Goal: Task Accomplishment & Management: Manage account settings

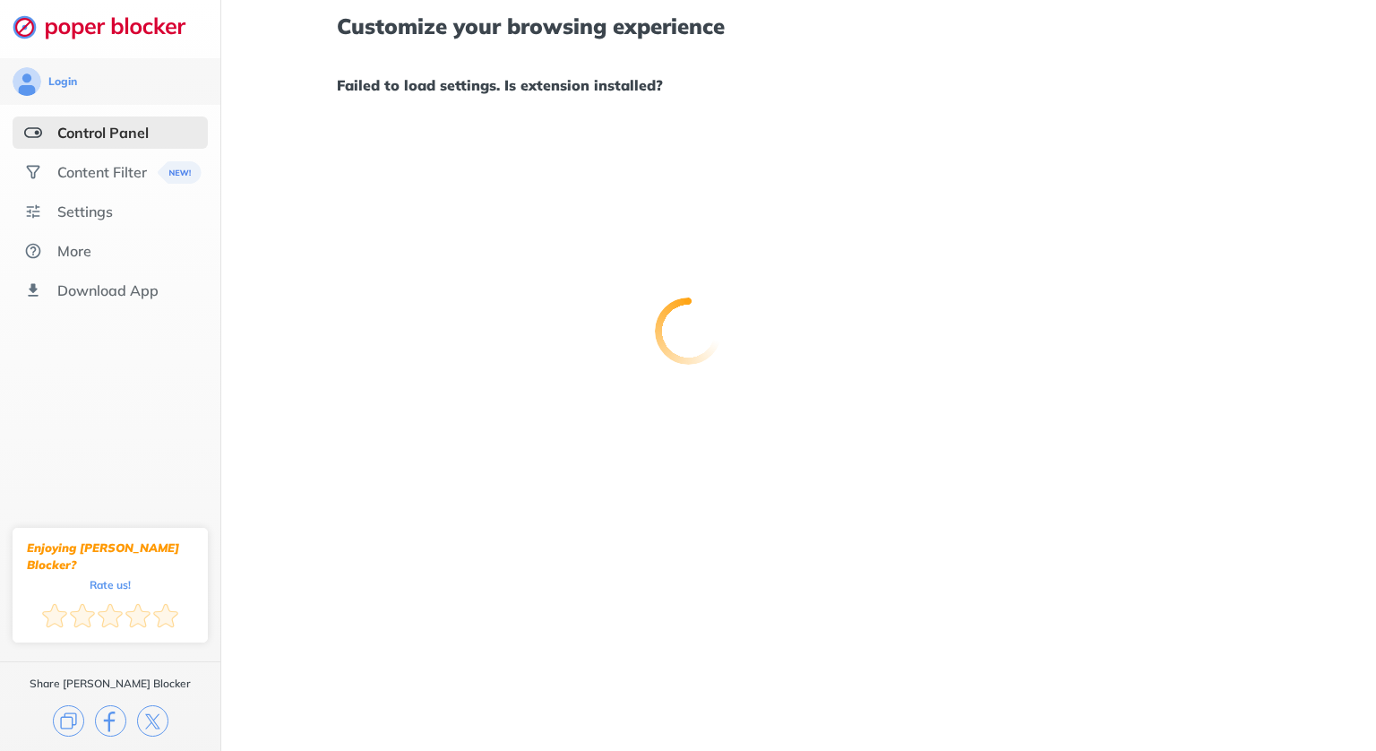
click at [133, 175] on div at bounding box center [688, 375] width 1376 height 751
click at [84, 175] on div "Content Filter" at bounding box center [102, 172] width 90 height 18
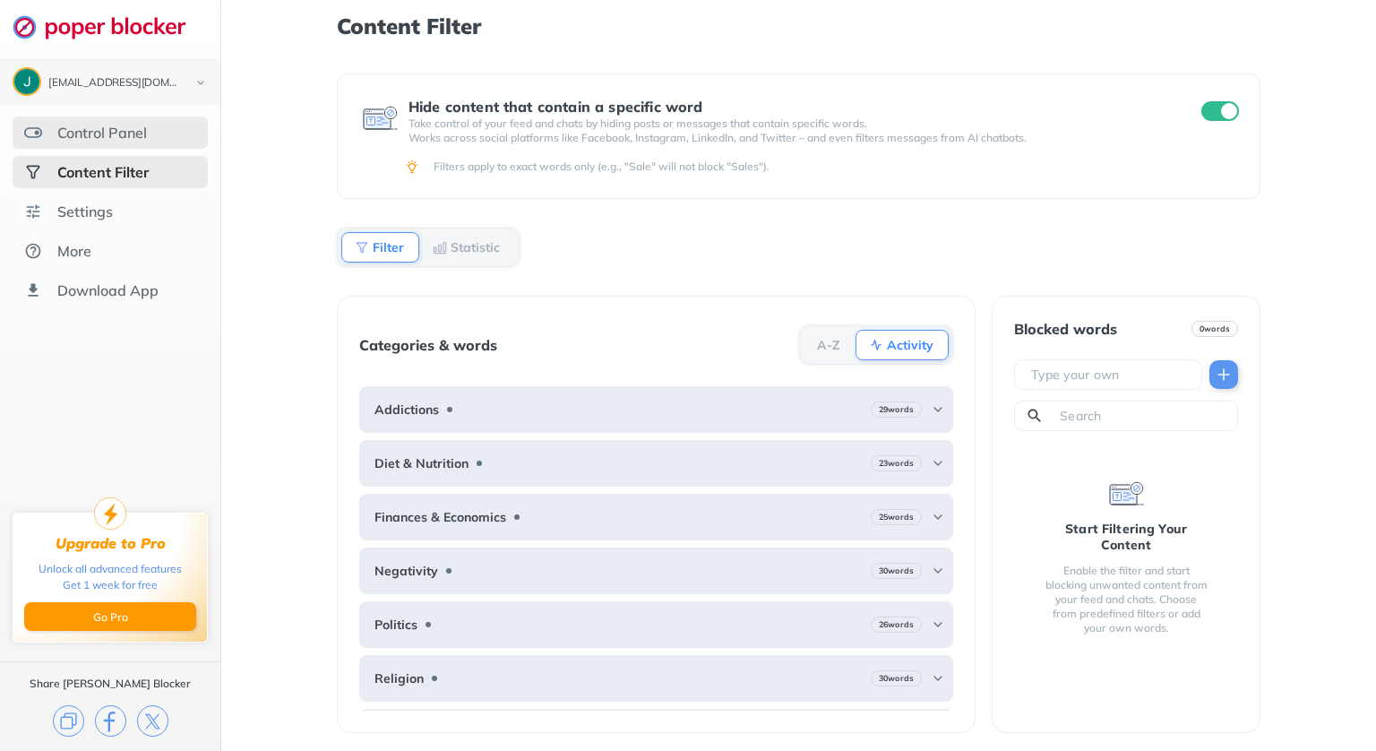
click at [125, 120] on div "Control Panel" at bounding box center [110, 132] width 195 height 32
